Goal: Check status: Check status

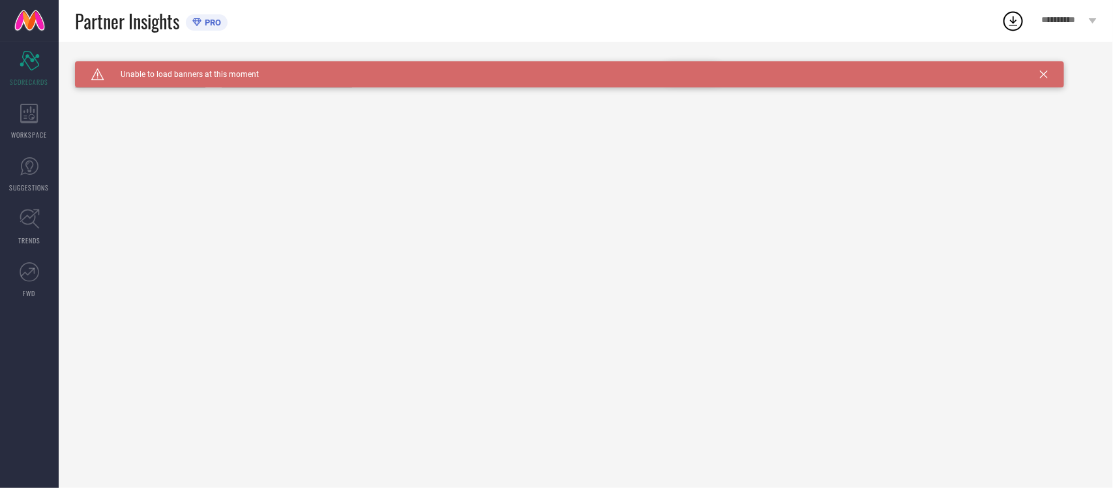
type input "All"
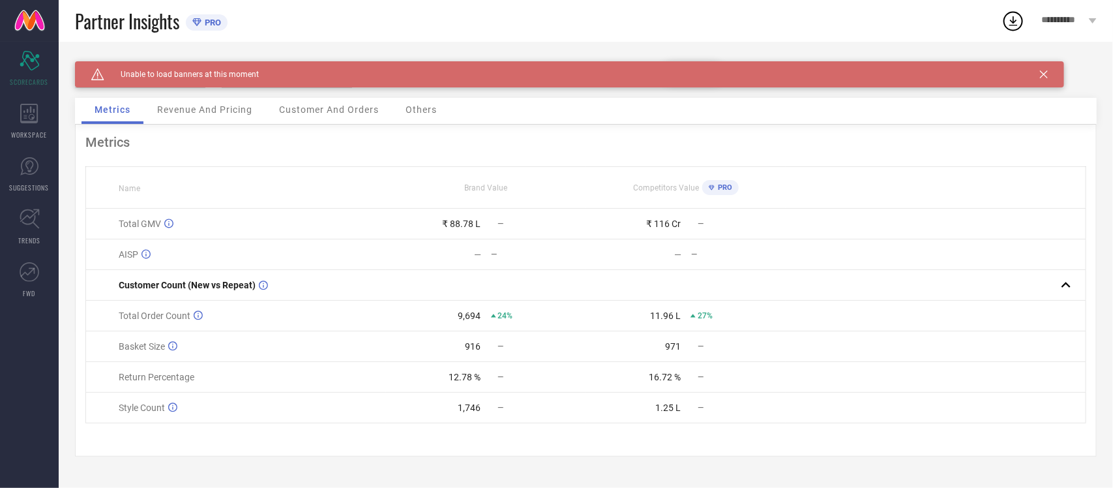
click at [1044, 70] on icon at bounding box center [1044, 74] width 8 height 8
click at [1047, 72] on icon at bounding box center [1044, 74] width 8 height 8
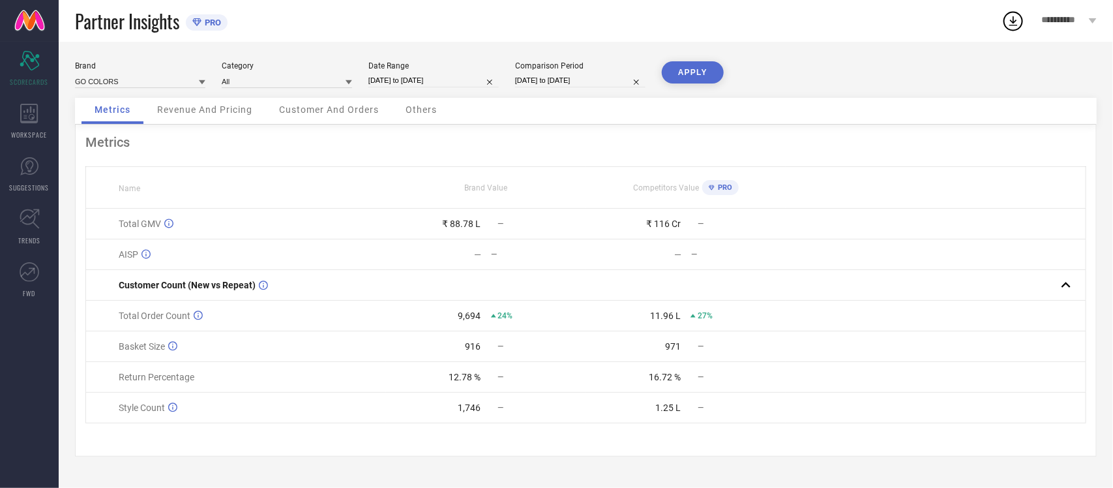
click at [419, 76] on input "[DATE] to [DATE]" at bounding box center [434, 81] width 130 height 14
select select "8"
select select "2025"
select select "9"
select select "2025"
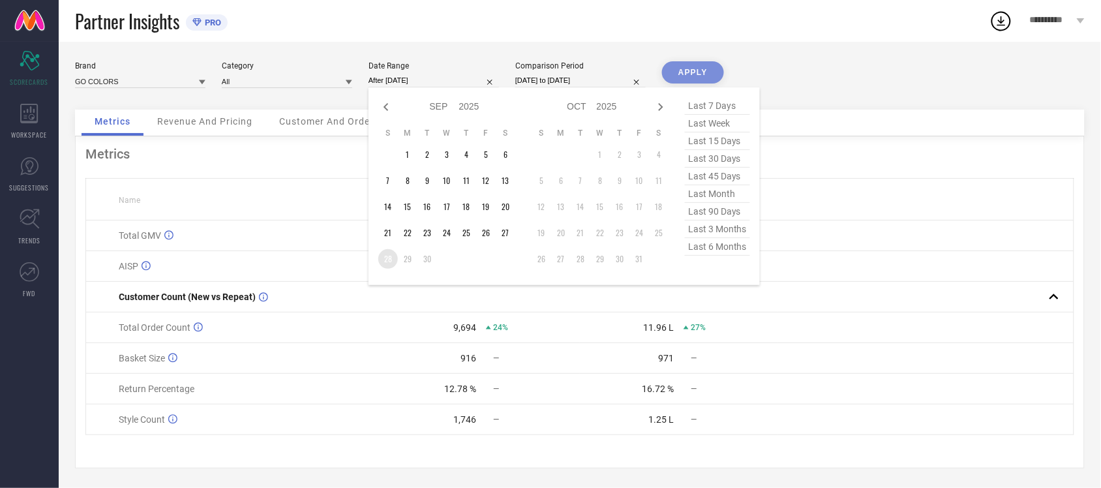
click at [389, 263] on td "28" at bounding box center [388, 259] width 20 height 20
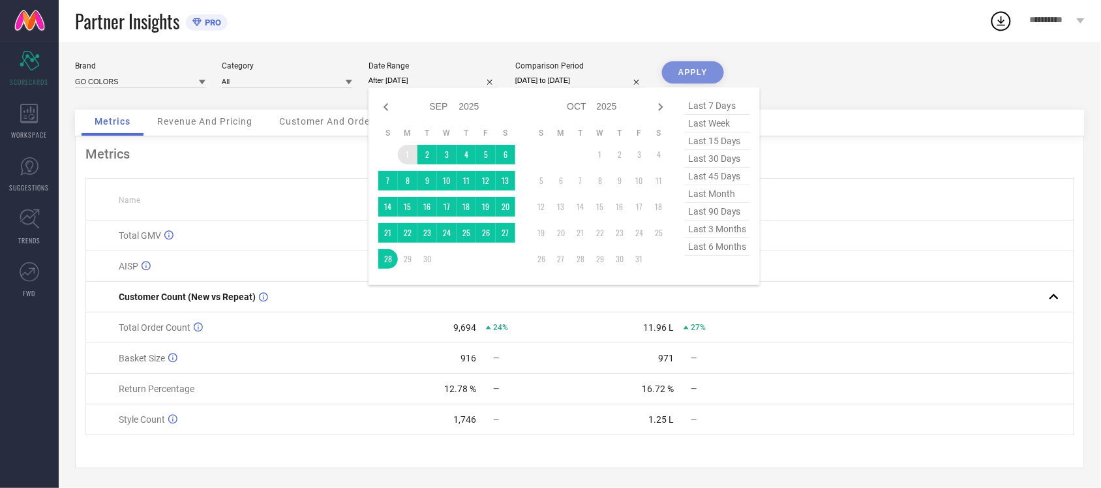
type input "[DATE] to [DATE]"
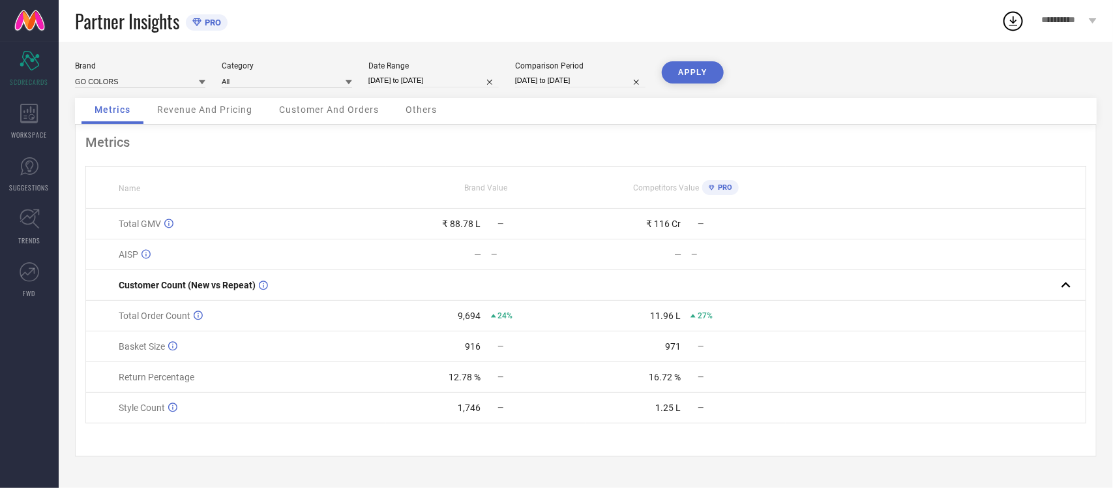
click at [686, 74] on button "APPLY" at bounding box center [693, 72] width 62 height 22
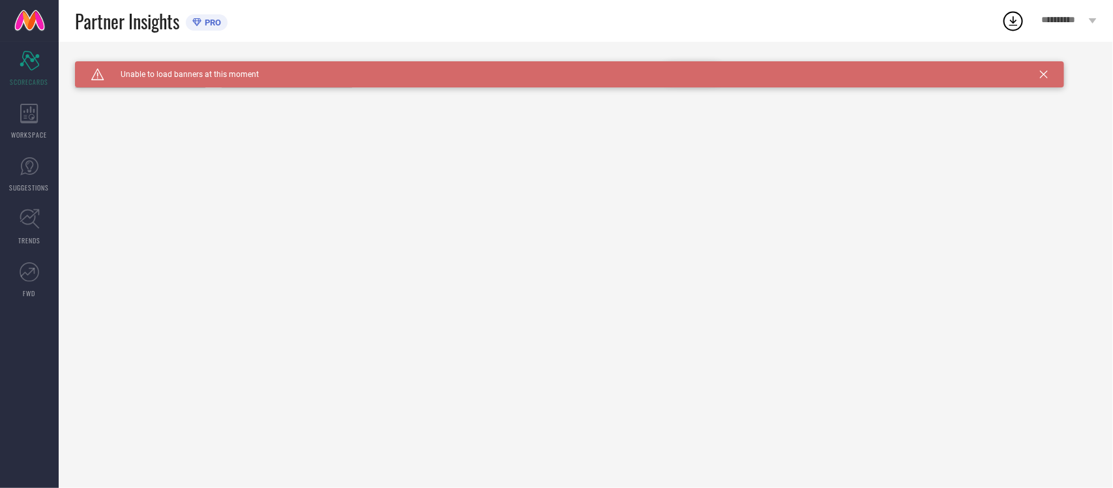
type input "All"
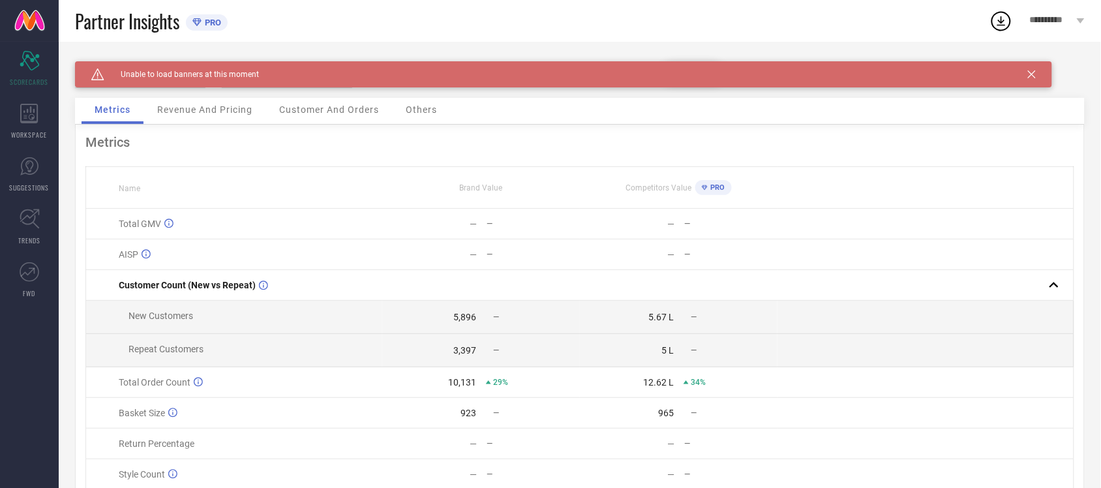
click at [1032, 72] on icon at bounding box center [1032, 74] width 8 height 8
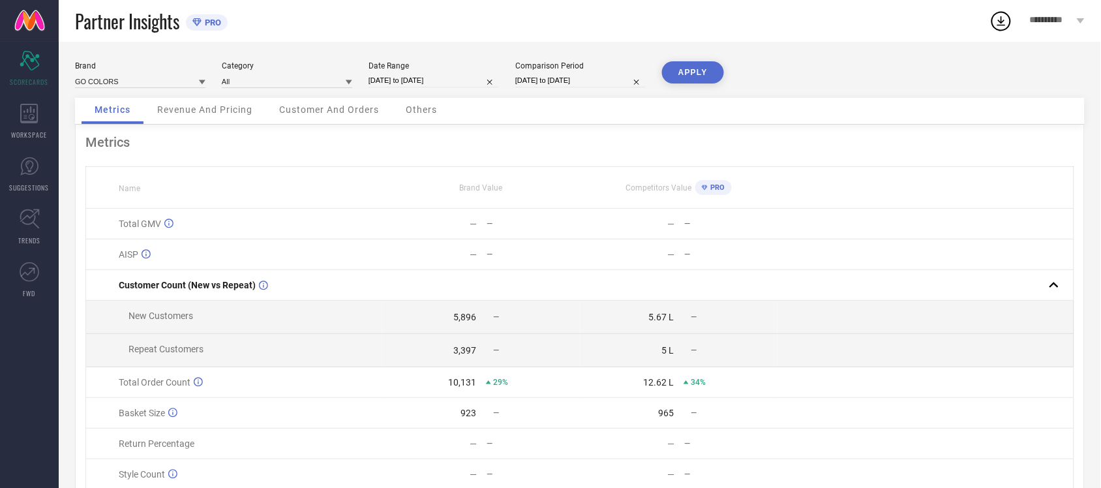
click at [428, 80] on input "[DATE] to [DATE]" at bounding box center [434, 81] width 130 height 14
select select "8"
select select "2025"
select select "9"
select select "2025"
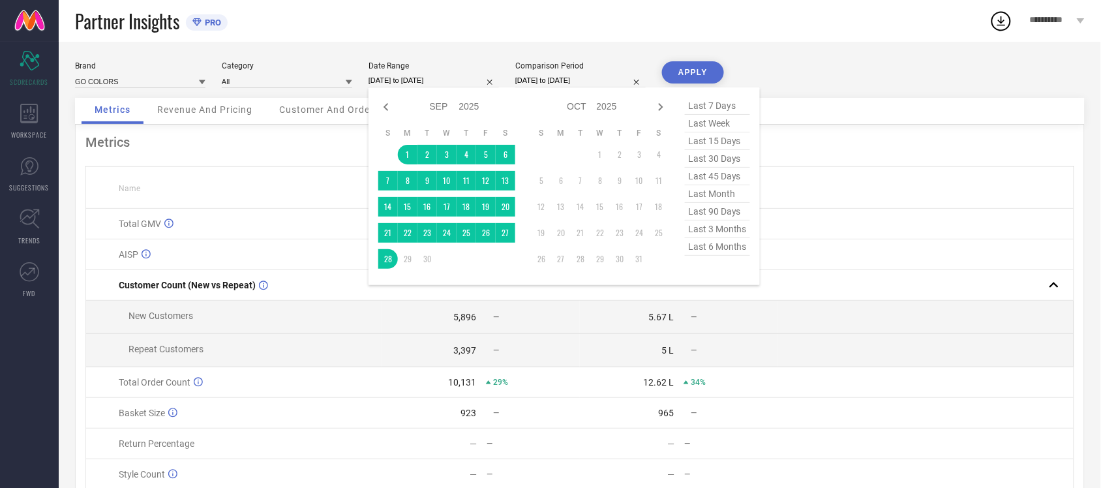
click at [937, 76] on div "Brand GO COLORS Category All Date Range [DATE] to [DATE] Jan Feb Mar Apr May Ju…" at bounding box center [580, 79] width 1010 height 37
